Goal: Task Accomplishment & Management: Manage account settings

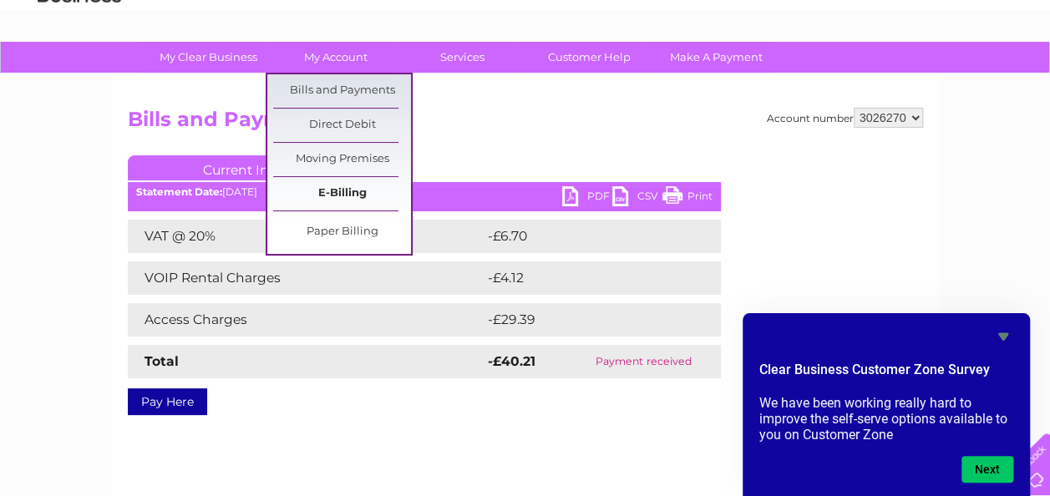
click at [335, 192] on link "E-Billing" at bounding box center [342, 193] width 138 height 33
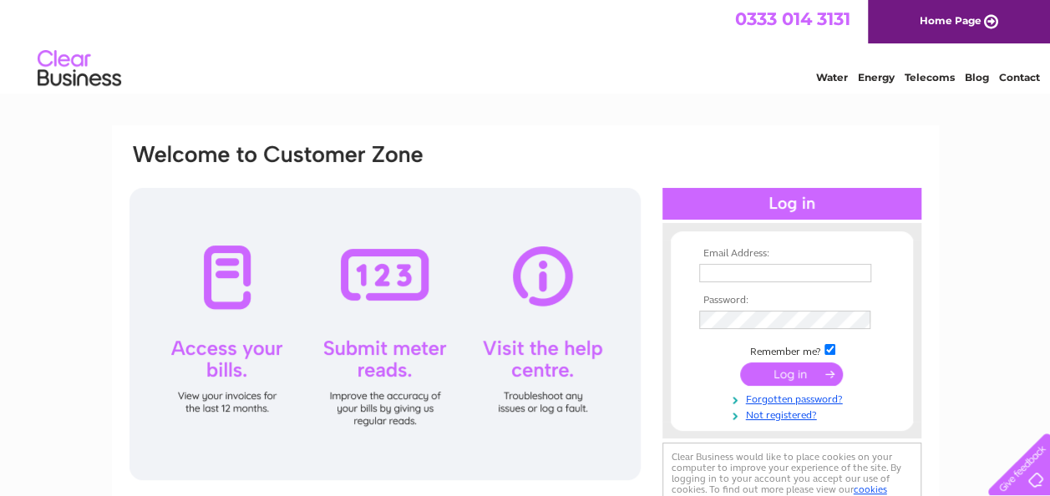
type input "[EMAIL_ADDRESS][DOMAIN_NAME]"
click at [774, 370] on input "submit" at bounding box center [791, 374] width 103 height 23
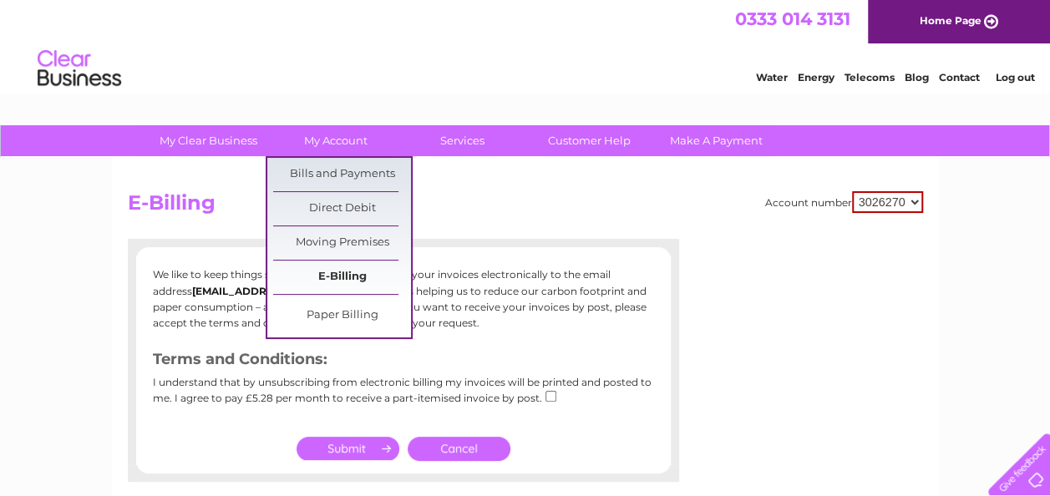
click at [366, 264] on link "E-Billing" at bounding box center [342, 277] width 138 height 33
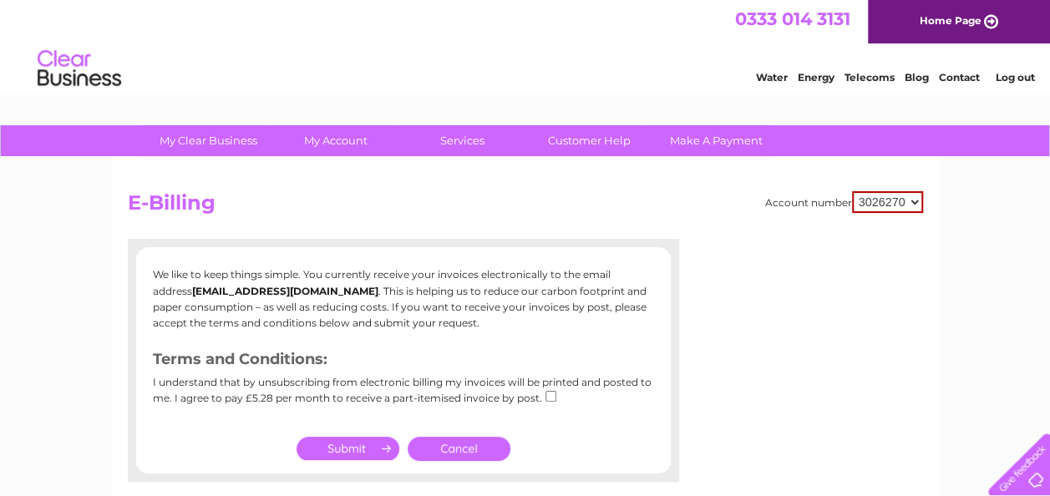
click at [358, 450] on input "submit" at bounding box center [348, 448] width 103 height 23
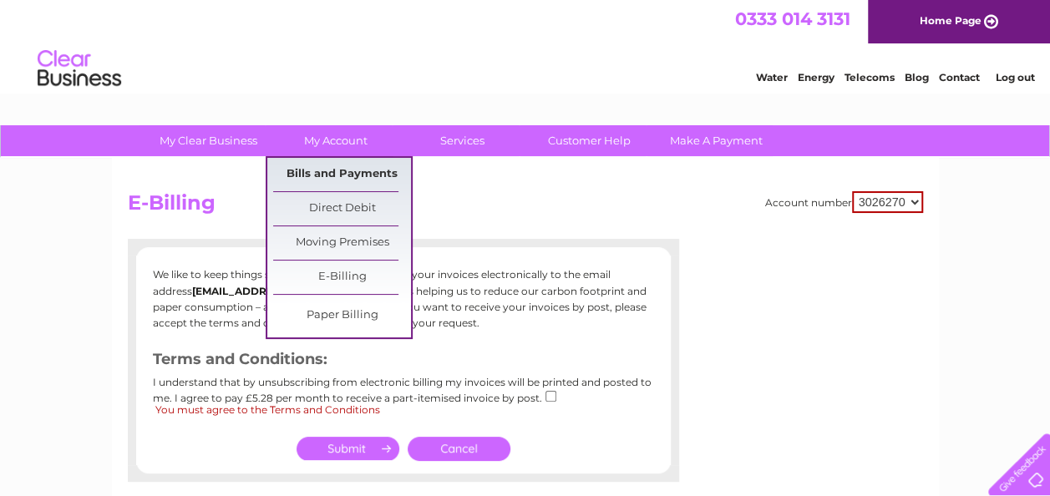
click at [353, 168] on link "Bills and Payments" at bounding box center [342, 174] width 138 height 33
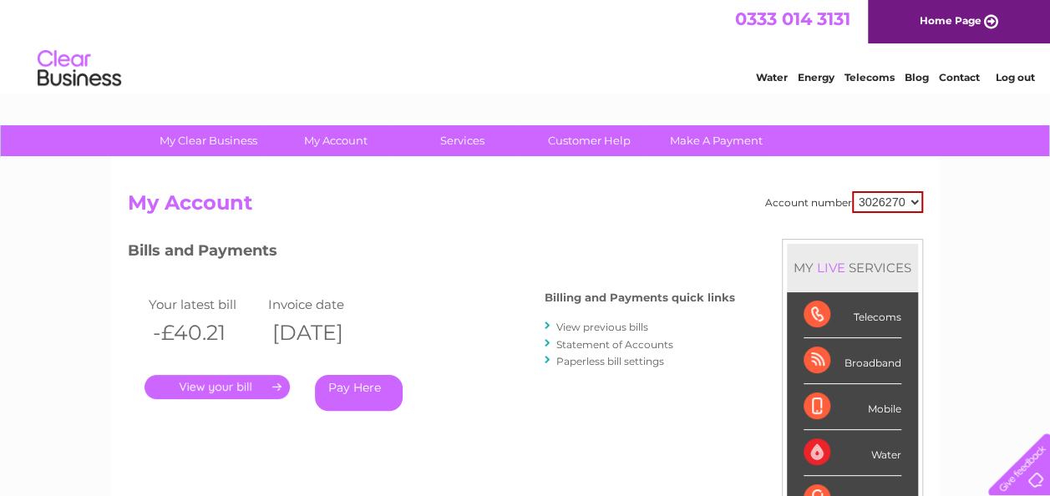
click at [257, 390] on link "." at bounding box center [217, 387] width 145 height 24
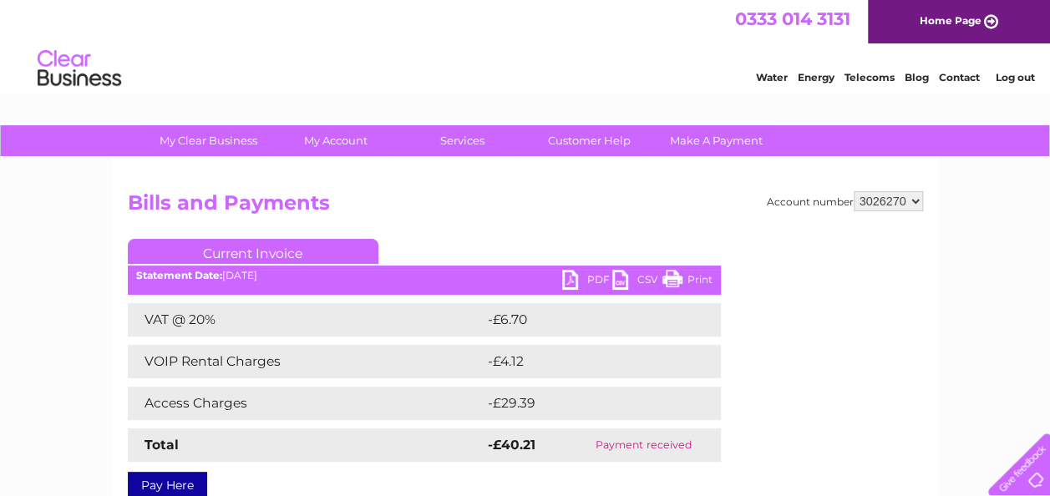
click at [960, 75] on link "Contact" at bounding box center [959, 77] width 41 height 13
